Goal: Task Accomplishment & Management: Use online tool/utility

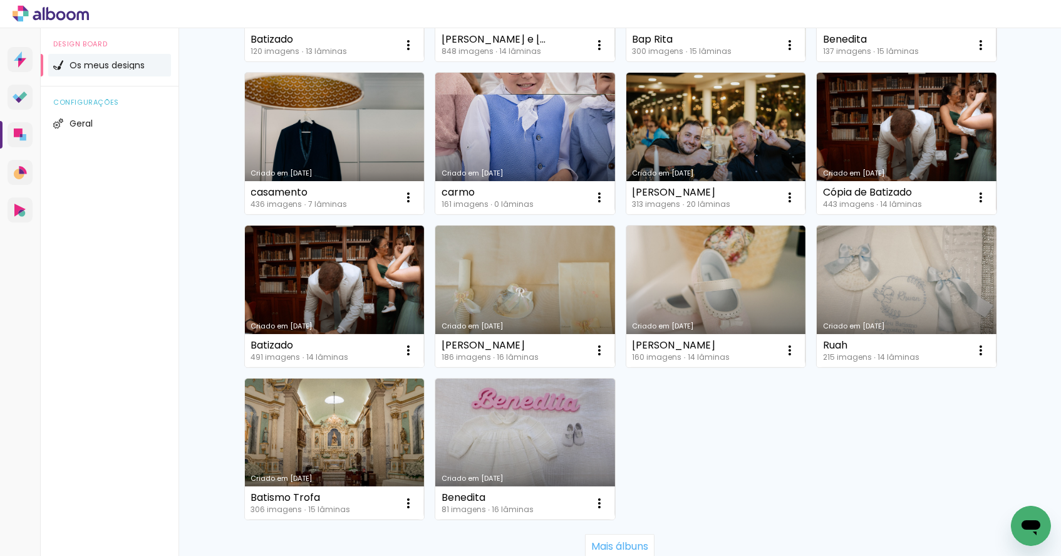
scroll to position [723, 0]
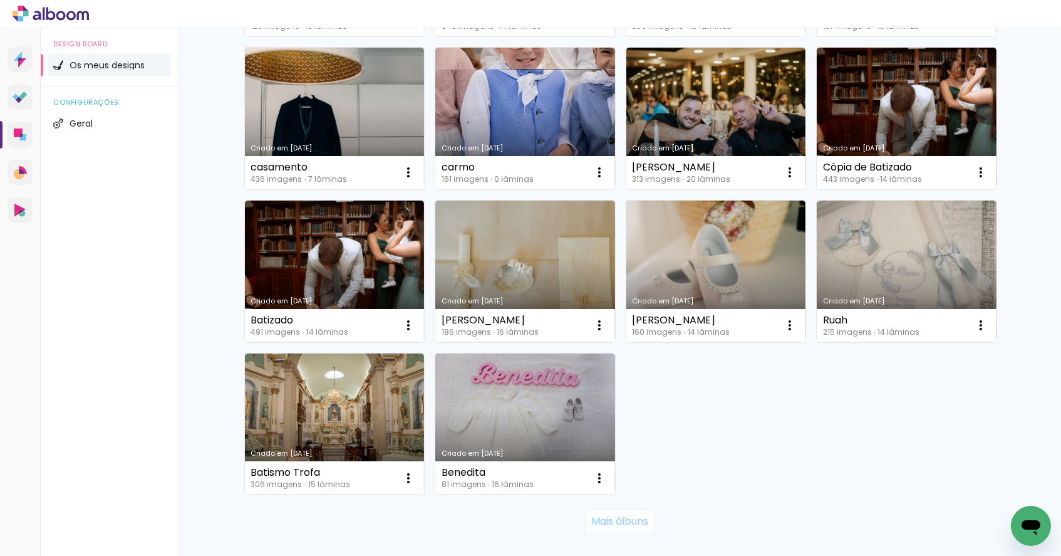
click at [0, 0] on slot "Mais álbuns" at bounding box center [0, 0] width 0 height 0
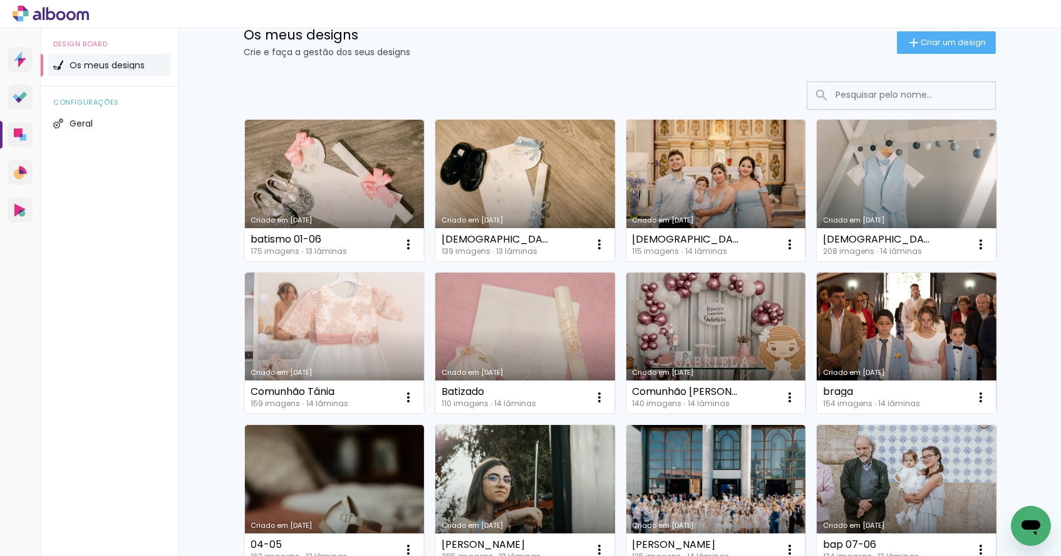
scroll to position [70, 0]
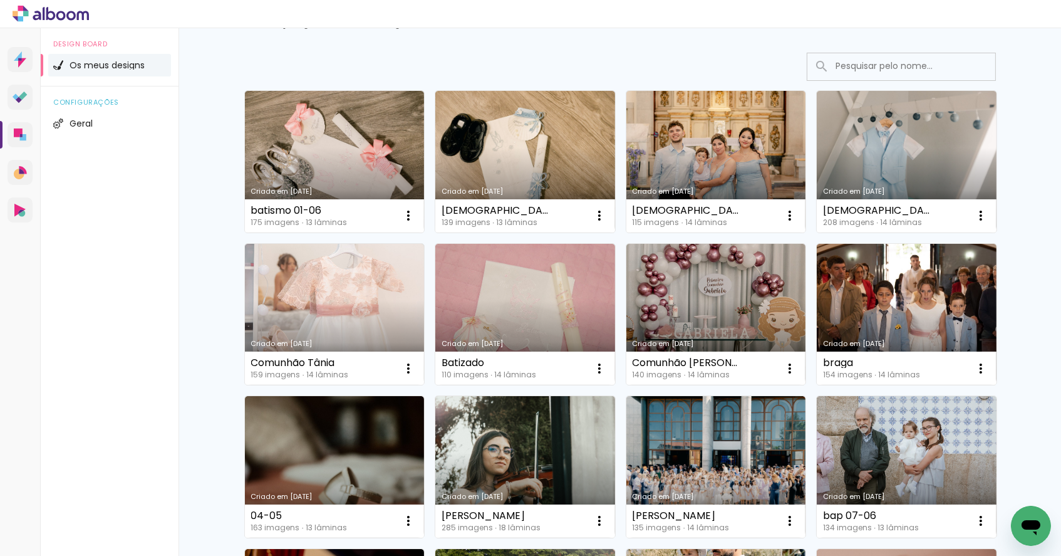
click at [850, 69] on input at bounding box center [918, 66] width 179 height 26
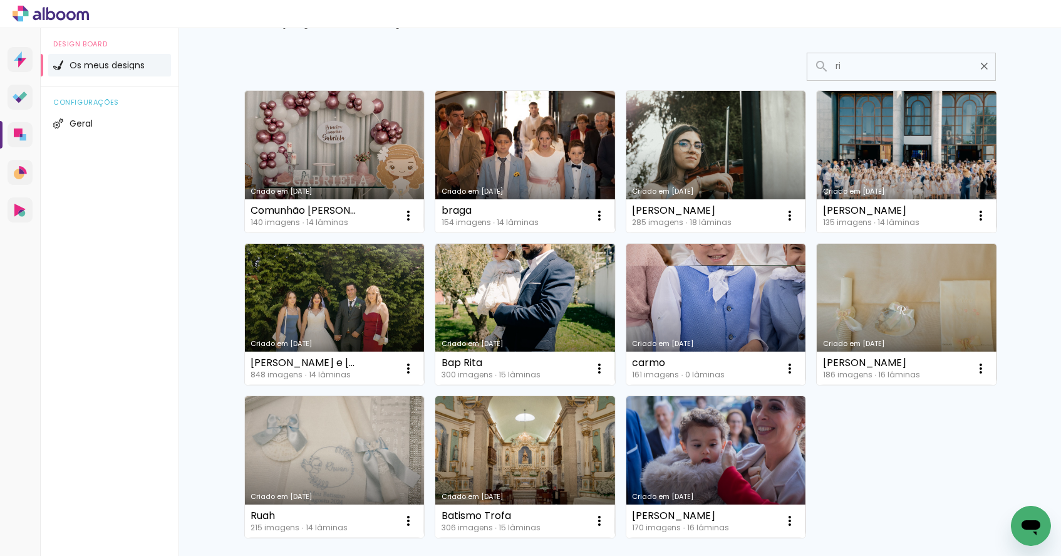
scroll to position [14, 0]
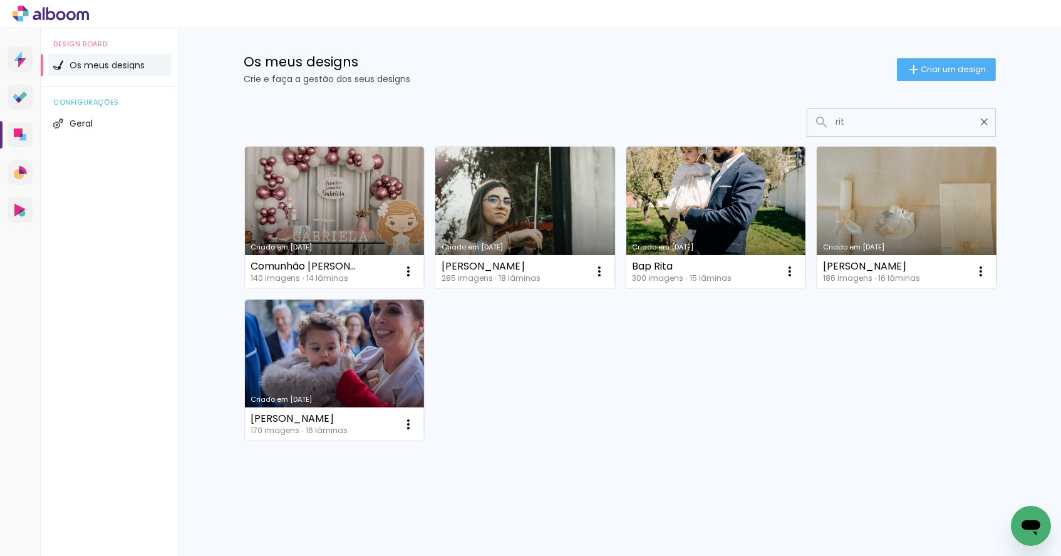
type input "rita"
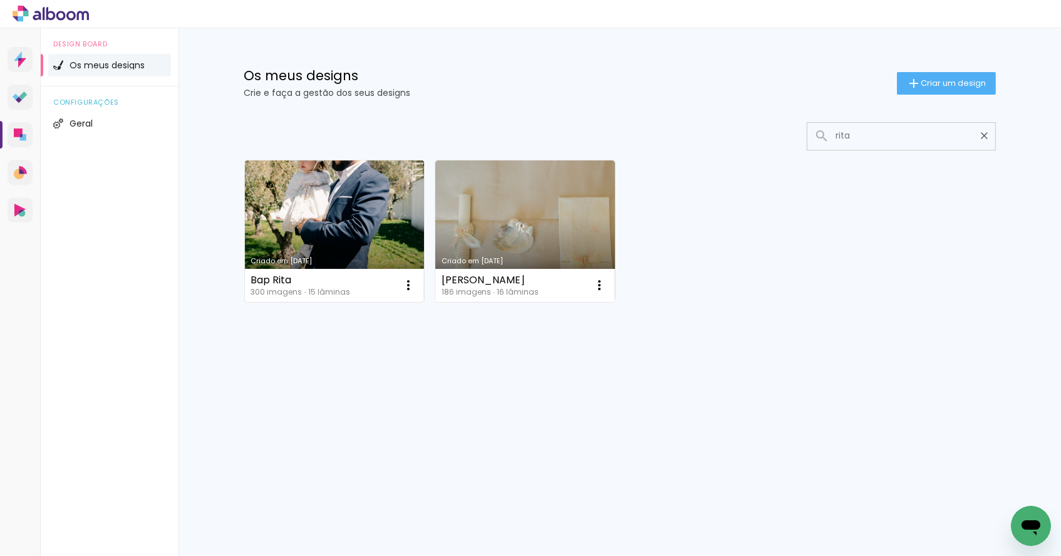
click at [346, 186] on link "Criado em [DATE]" at bounding box center [335, 231] width 180 height 142
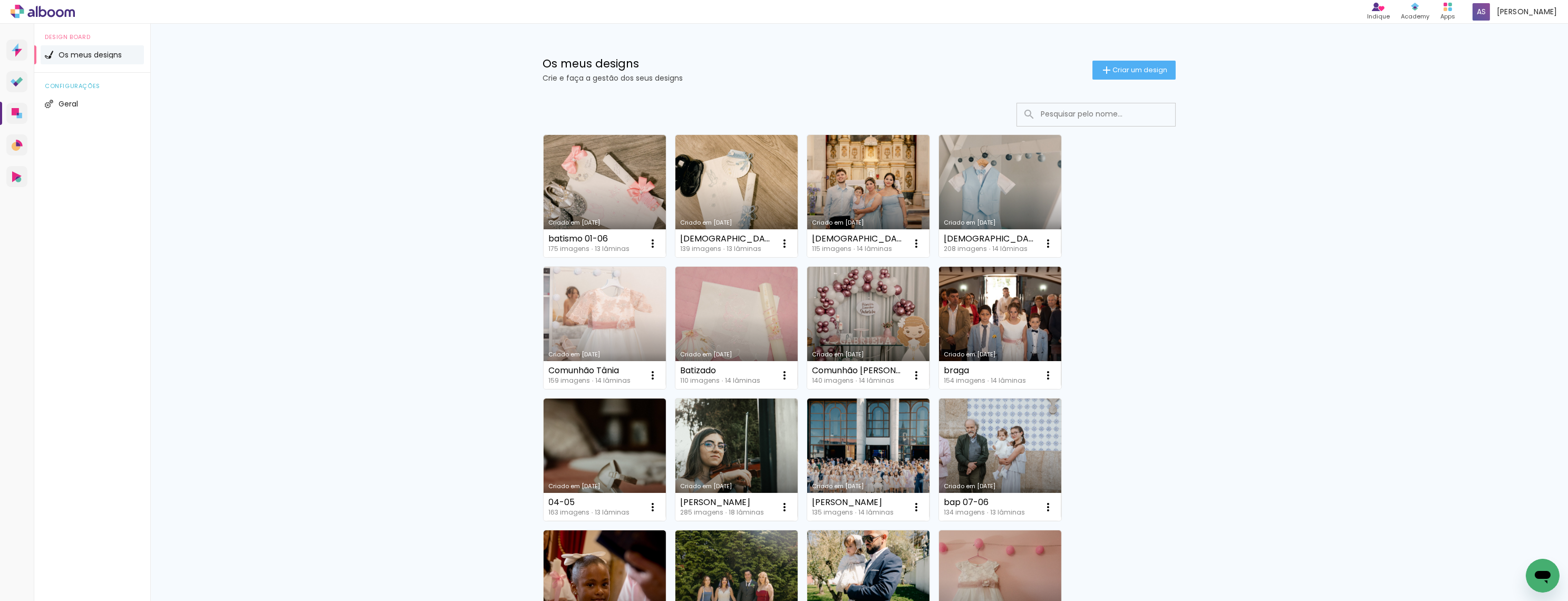
click at [1108, 114] on input at bounding box center [1110, 114] width 151 height 22
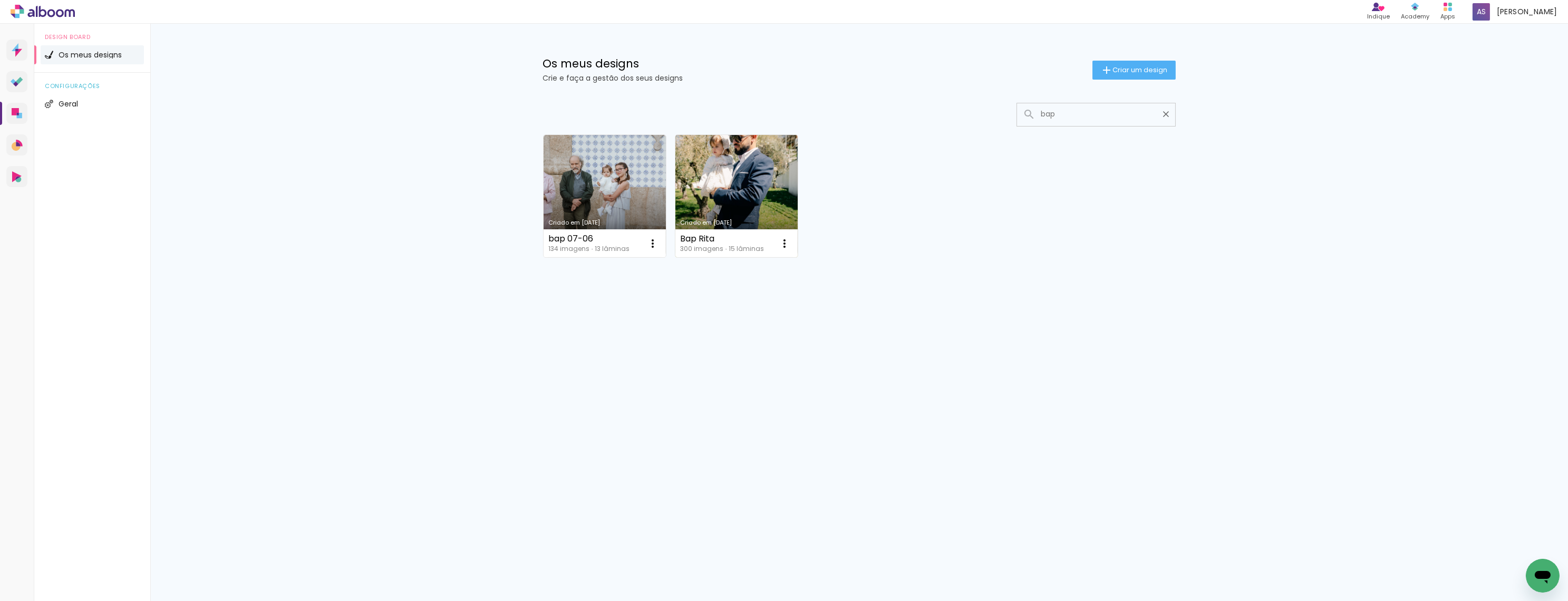
type input "bap"
type paper-input "bap"
click at [726, 196] on link "Criado em [DATE]" at bounding box center [736, 195] width 122 height 122
